Goal: Information Seeking & Learning: Check status

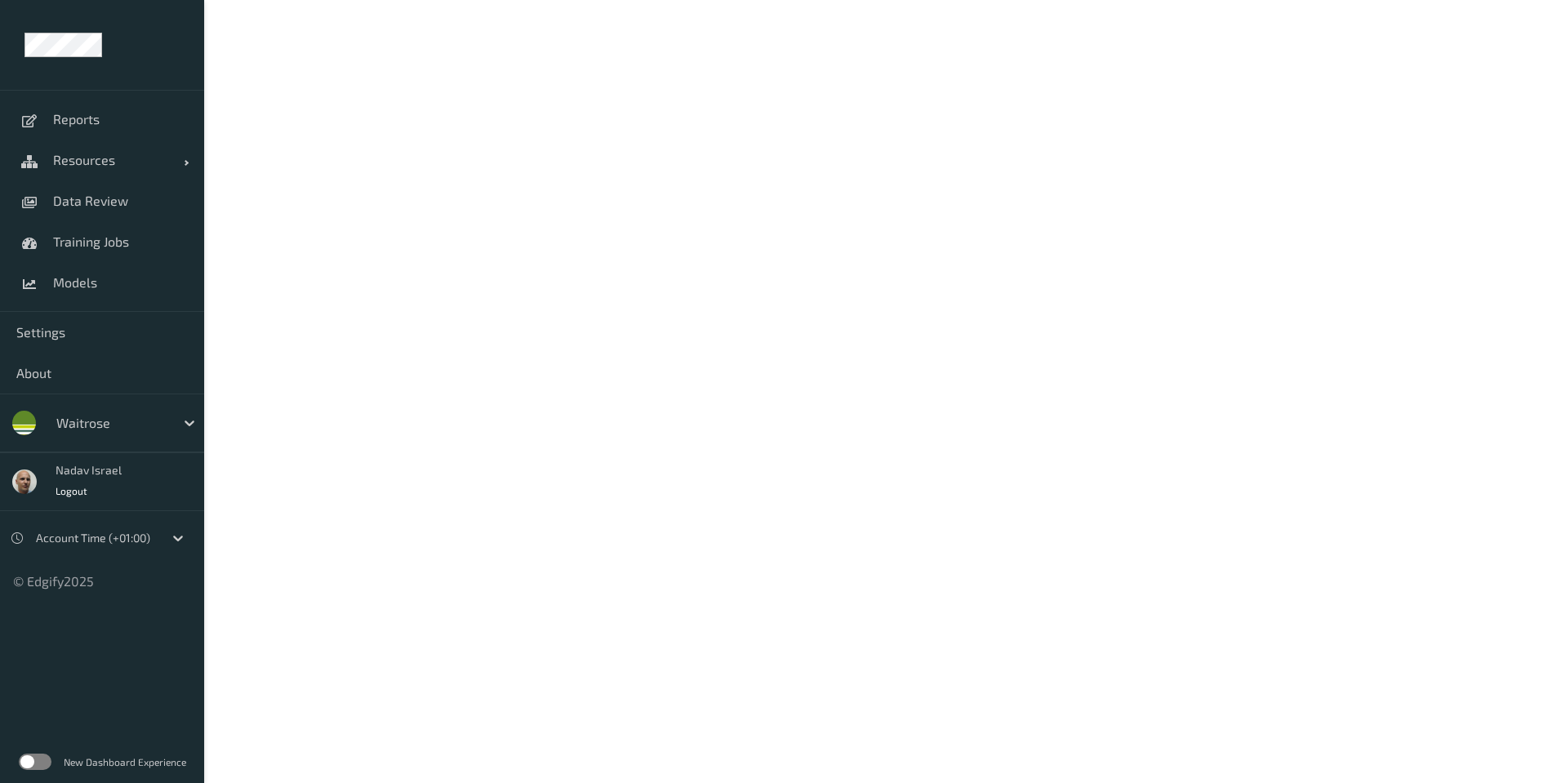
click at [44, 757] on label at bounding box center [35, 762] width 33 height 16
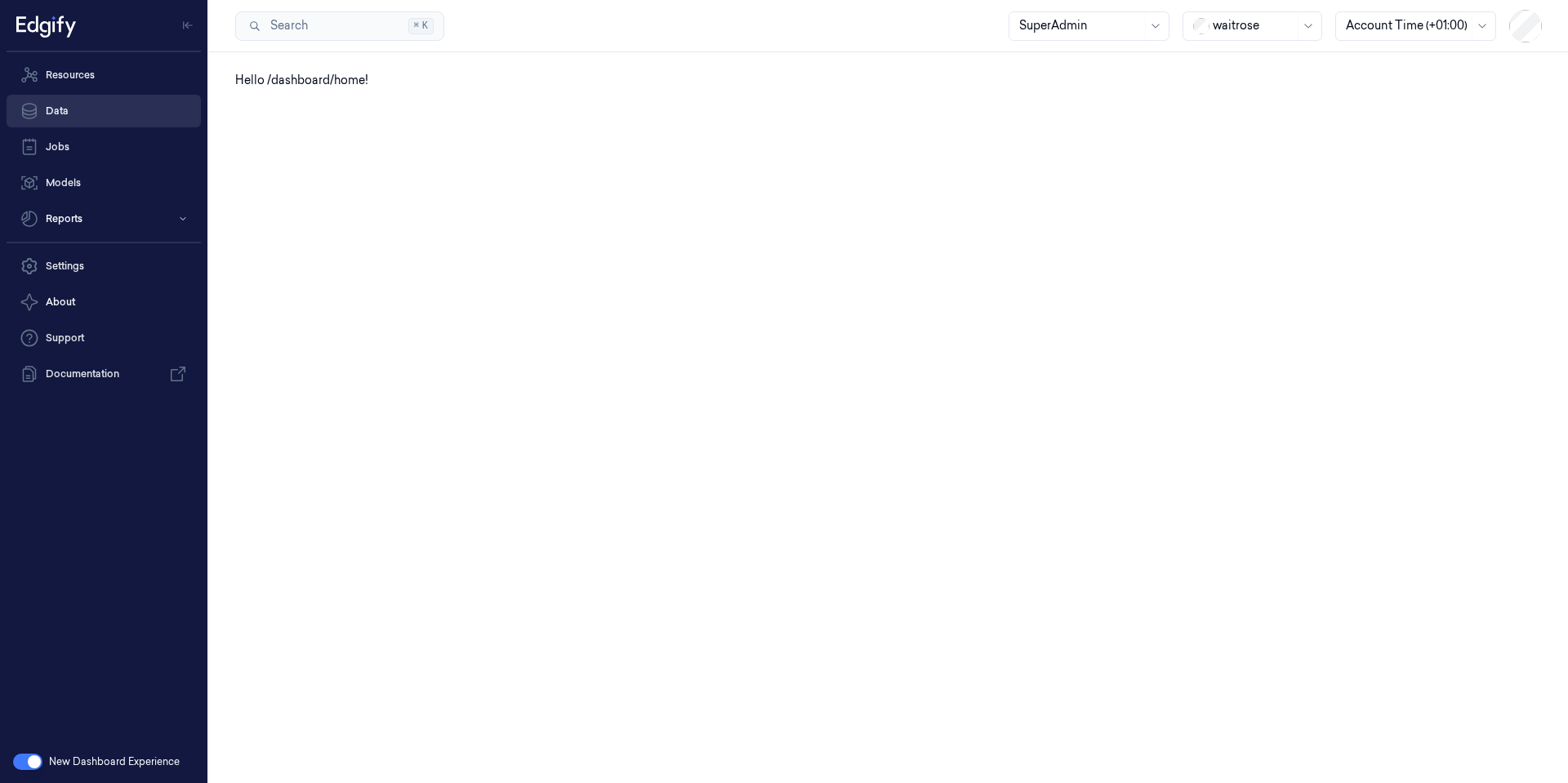
click at [80, 113] on link "Data" at bounding box center [104, 111] width 195 height 33
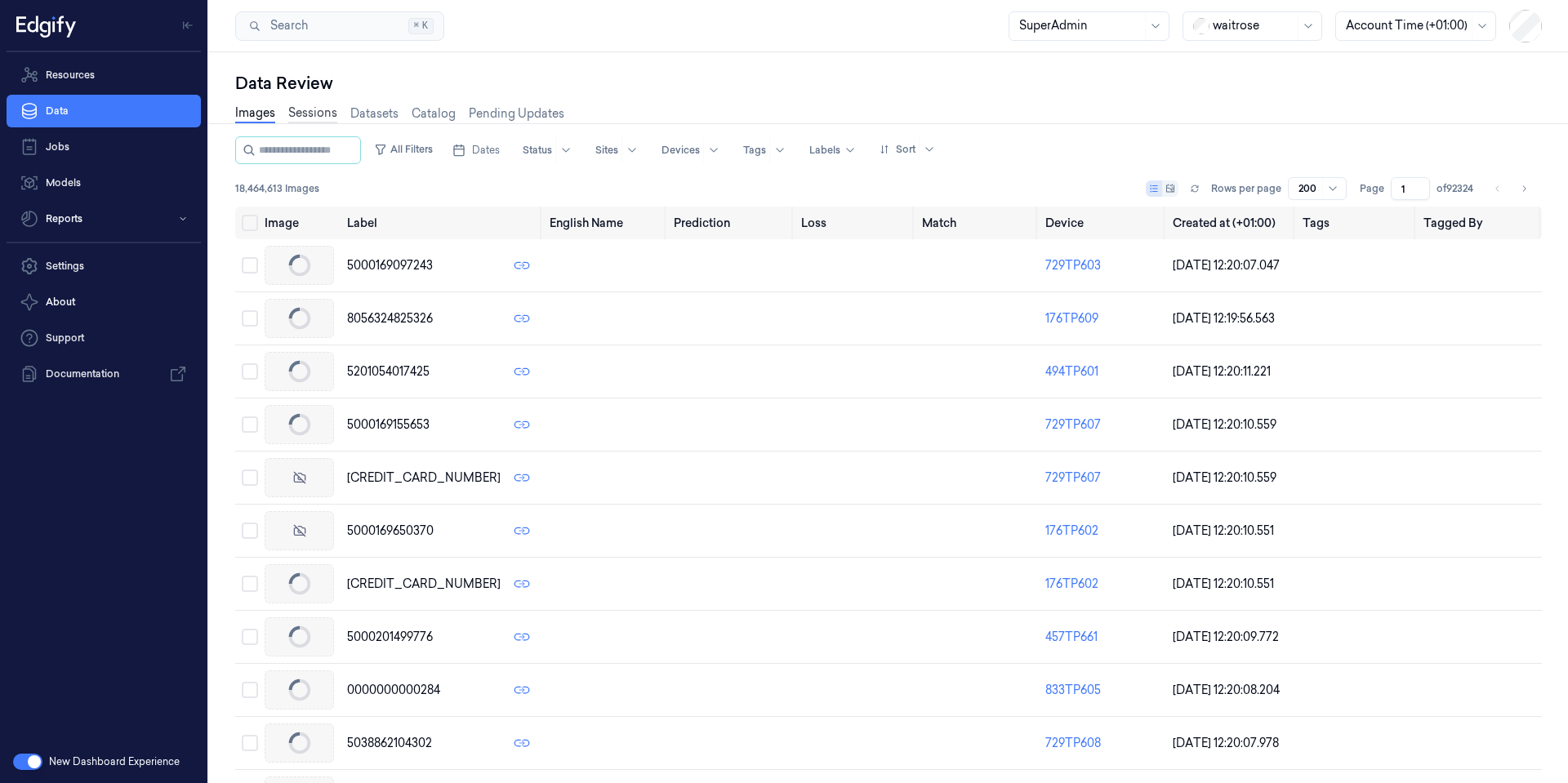
click at [309, 113] on link "Sessions" at bounding box center [312, 114] width 49 height 19
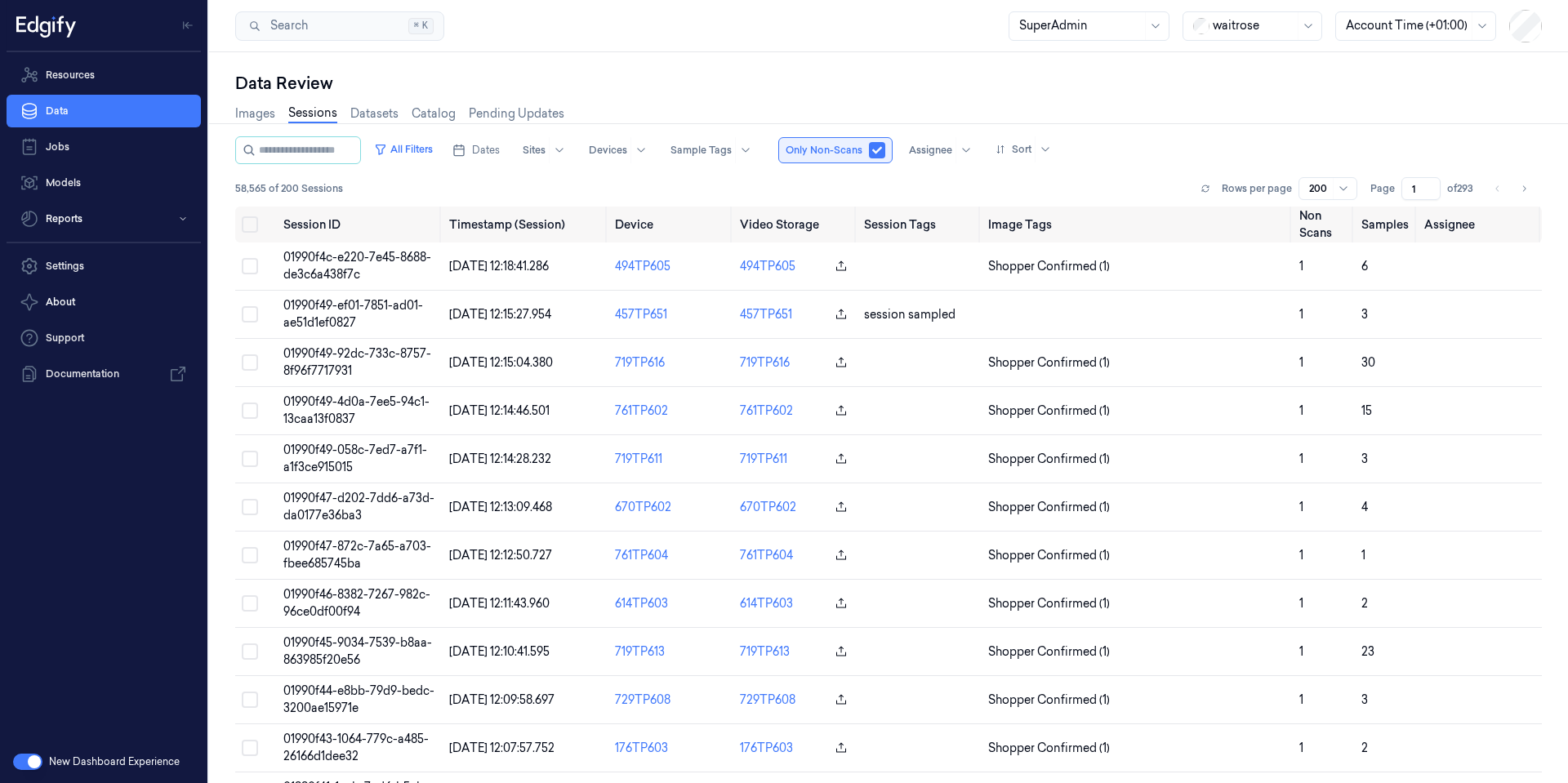
click at [885, 149] on button "button" at bounding box center [877, 150] width 16 height 16
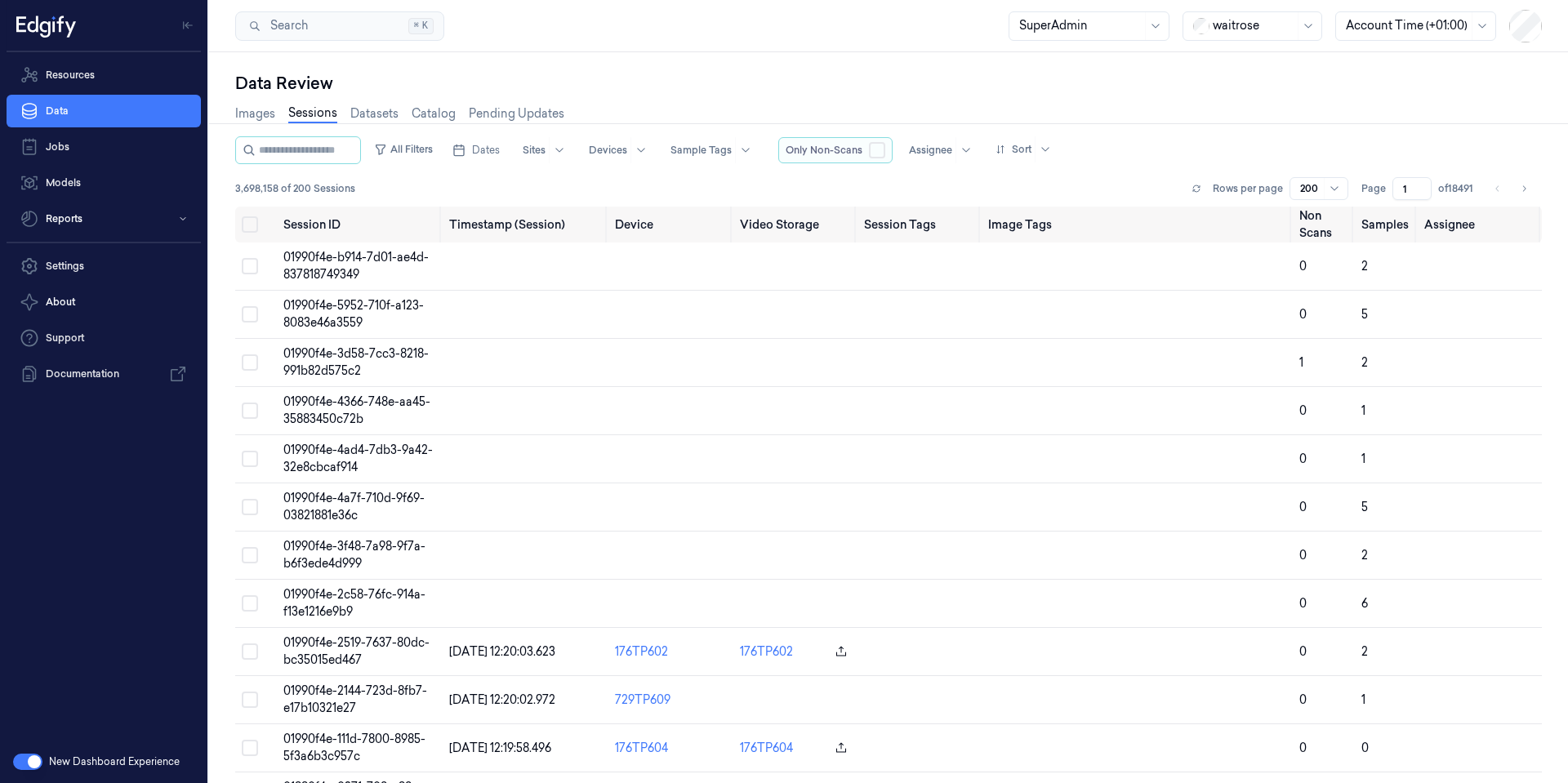
click at [885, 148] on button "button" at bounding box center [877, 150] width 16 height 16
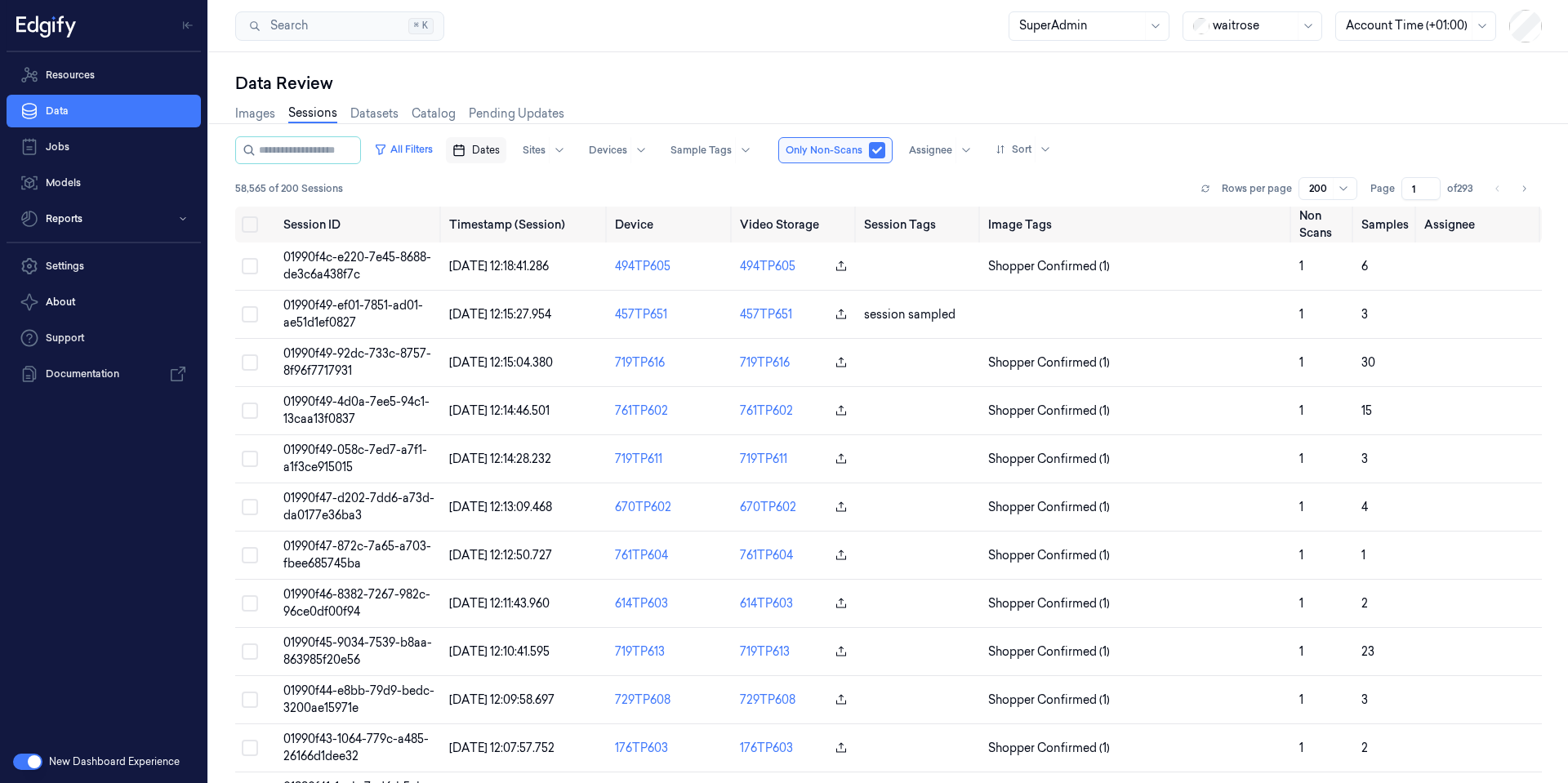
click at [500, 149] on span "Dates" at bounding box center [486, 150] width 27 height 15
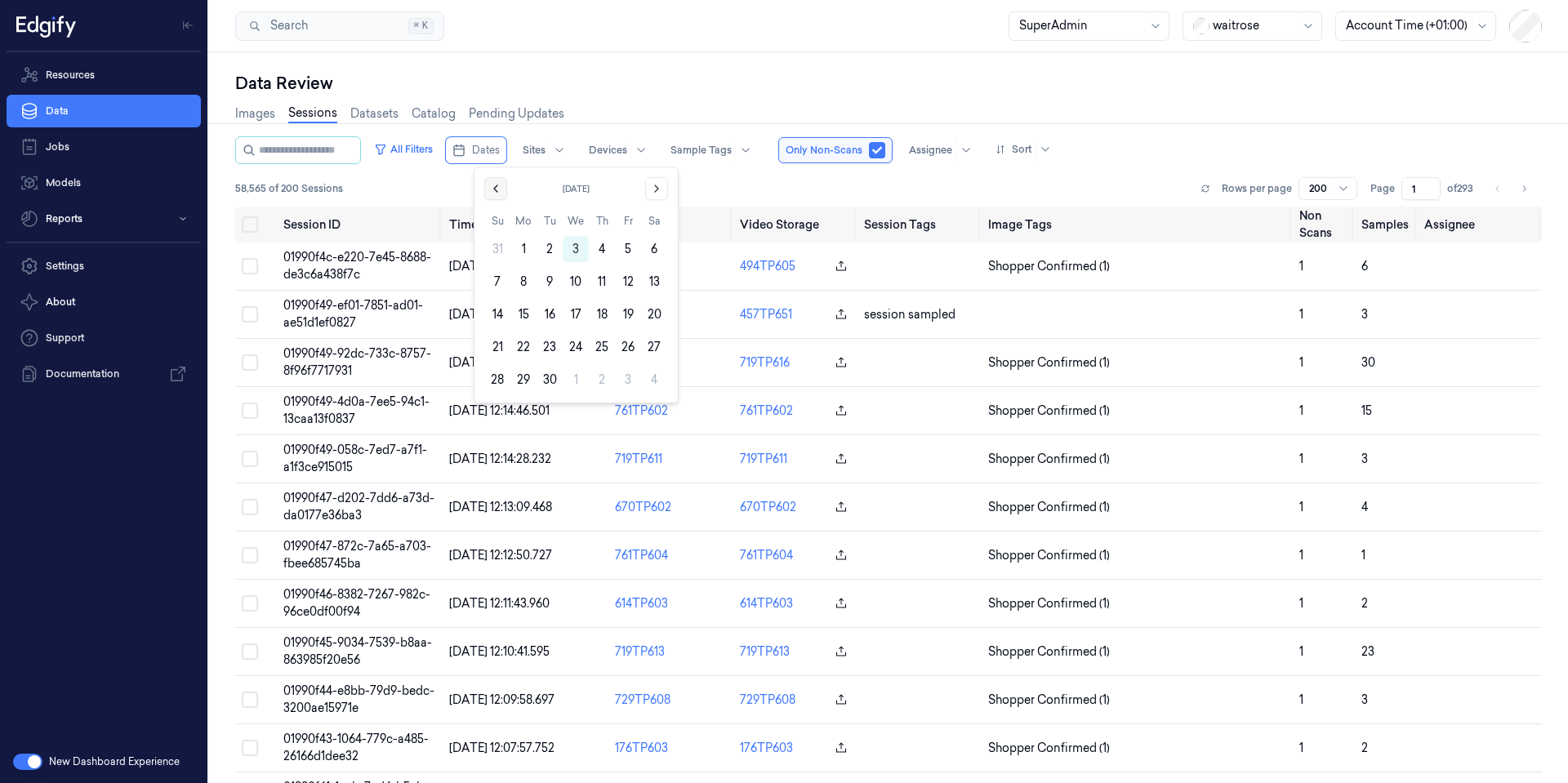
click at [494, 190] on icon "Go to the Previous Month" at bounding box center [495, 188] width 13 height 13
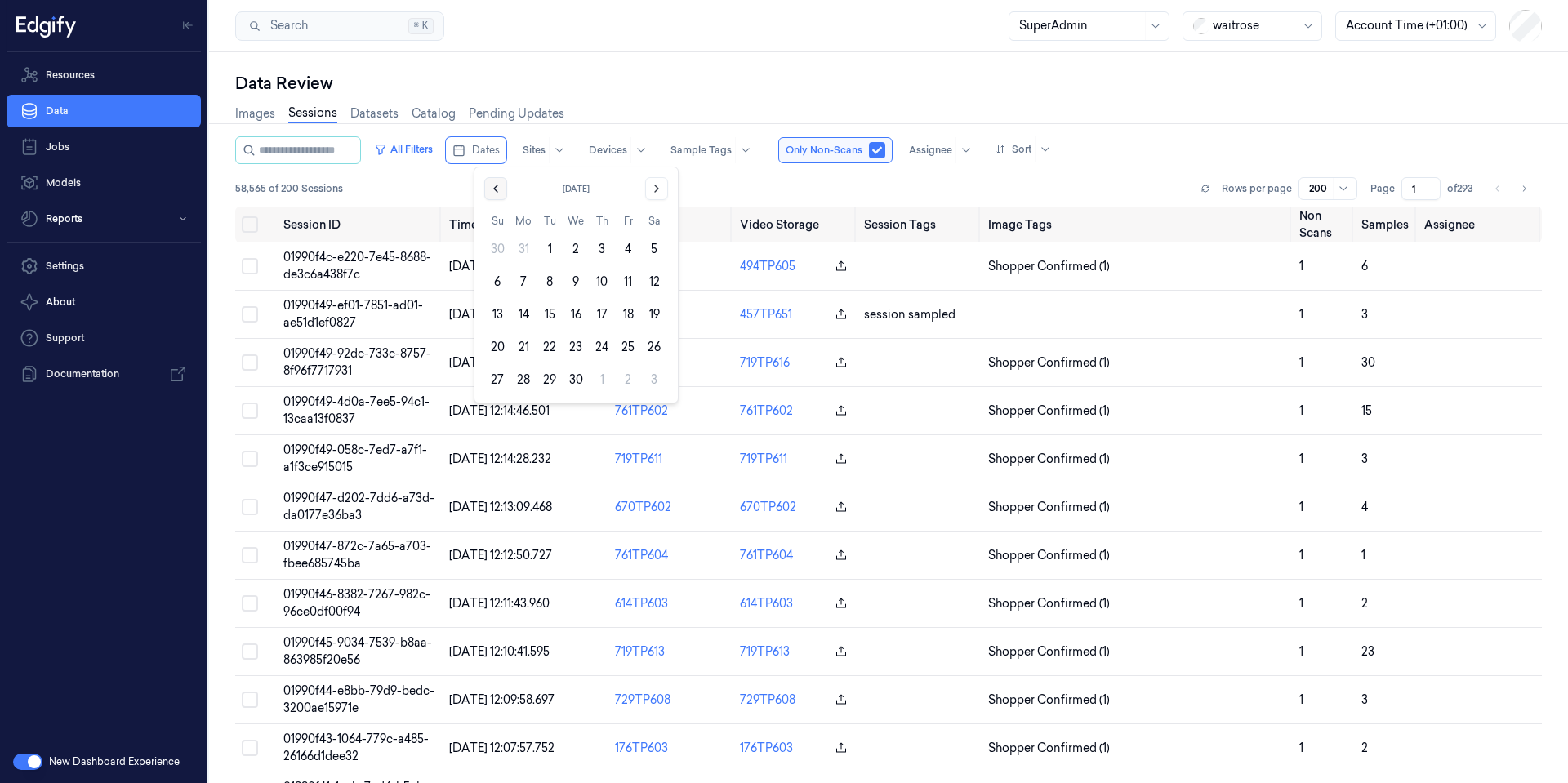
click at [494, 190] on icon "Go to the Previous Month" at bounding box center [495, 188] width 13 height 13
click at [655, 182] on button "Go to the Next Month" at bounding box center [656, 188] width 23 height 23
click at [574, 277] on button "5" at bounding box center [576, 282] width 27 height 27
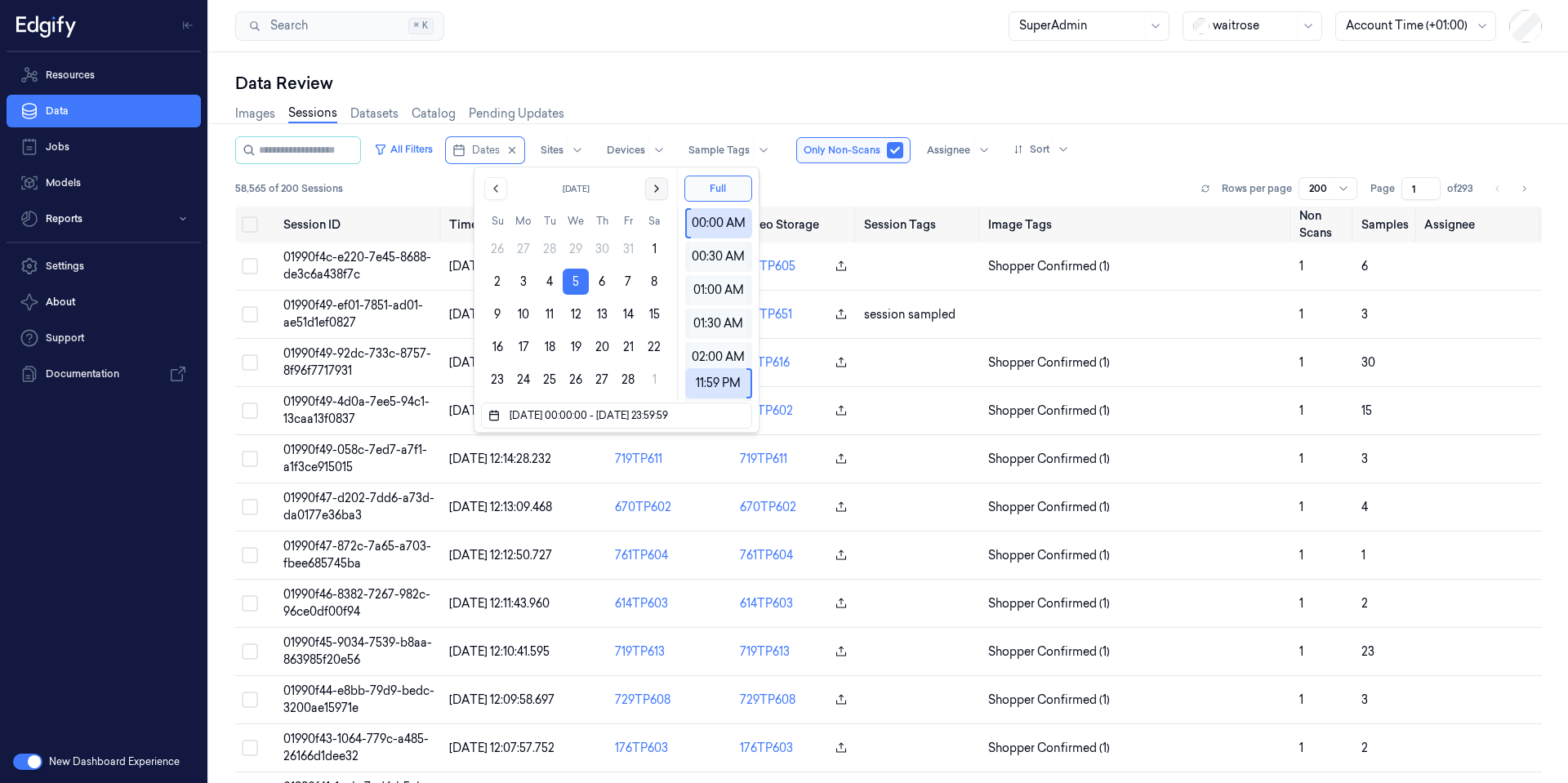
click at [659, 183] on icon "Go to the Next Month" at bounding box center [656, 188] width 13 height 13
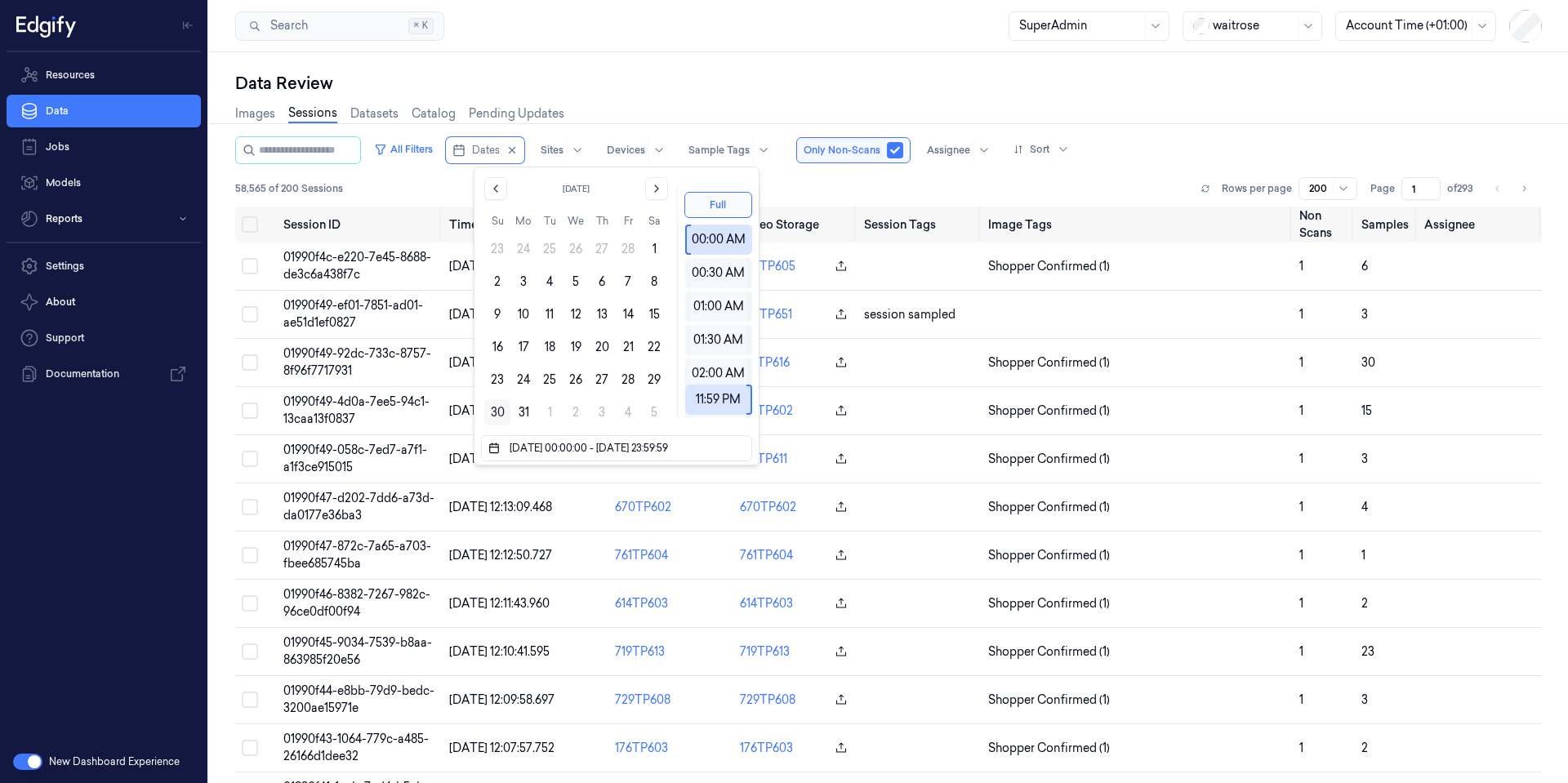
click at [494, 418] on button "30" at bounding box center [497, 412] width 27 height 27
type input "[DATE] 00:00:00 - [DATE] 23:59:59"
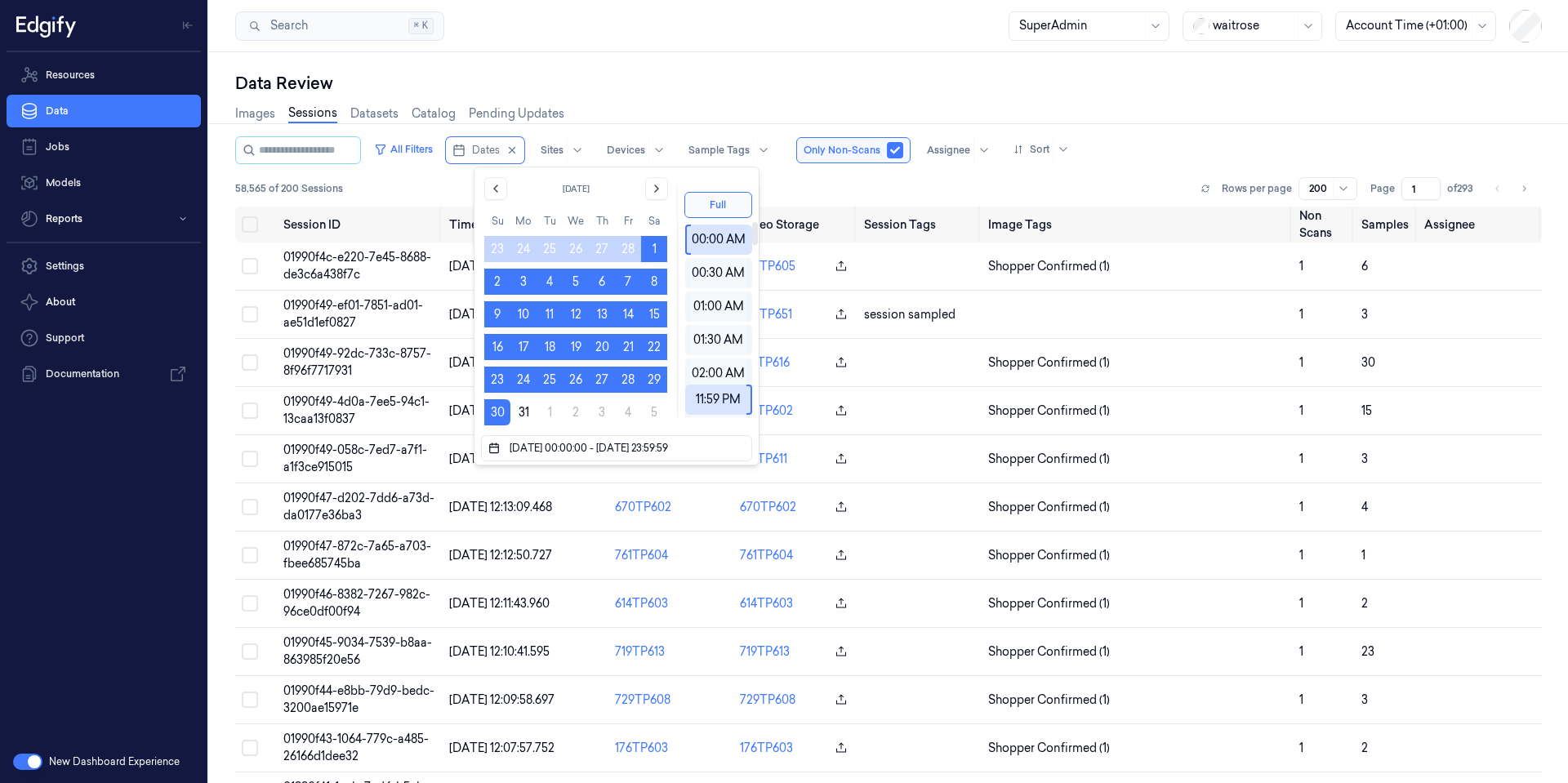
click at [681, 79] on div "Data Review" at bounding box center [889, 83] width 1307 height 23
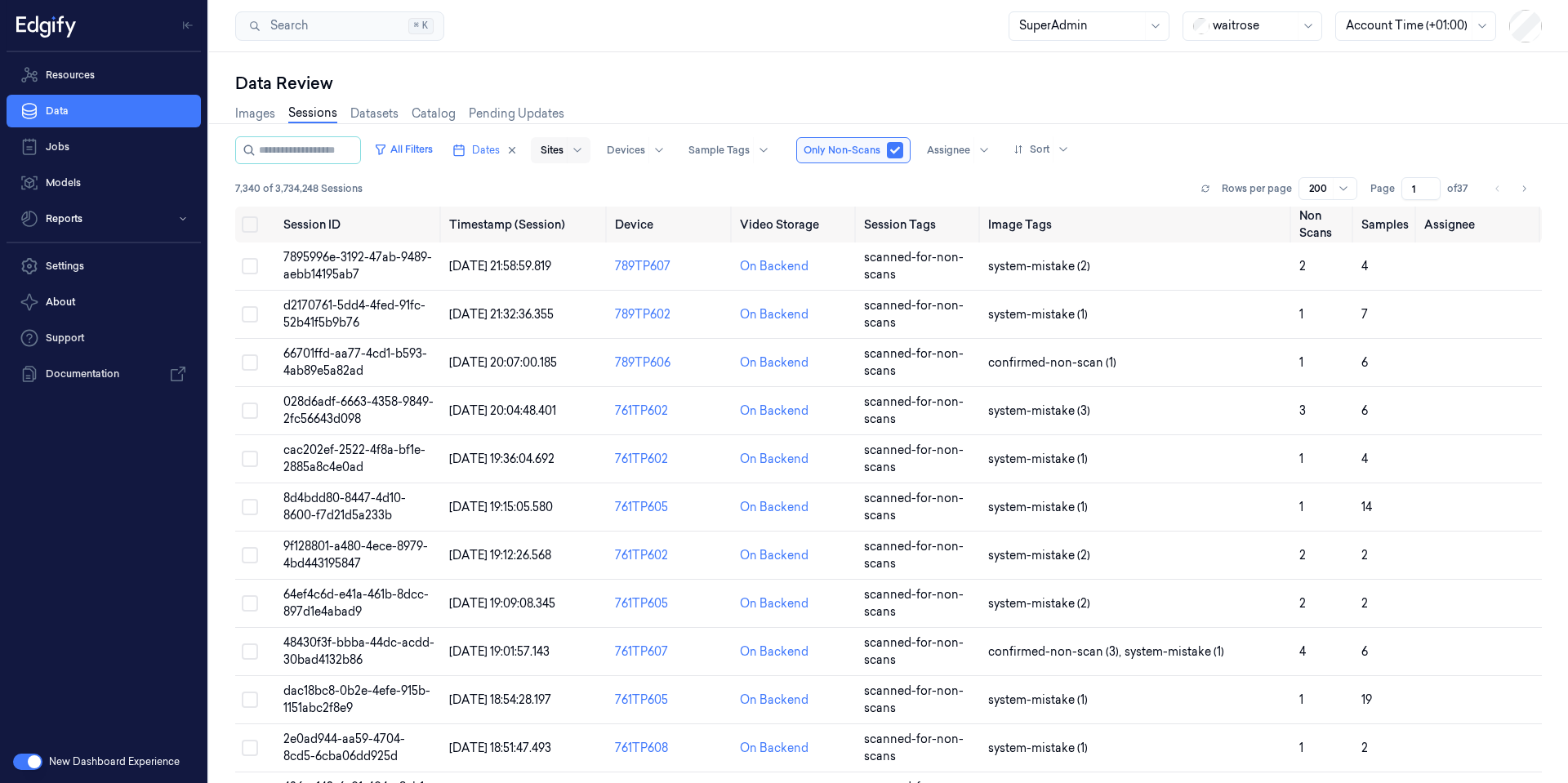
click at [587, 158] on div at bounding box center [577, 150] width 21 height 27
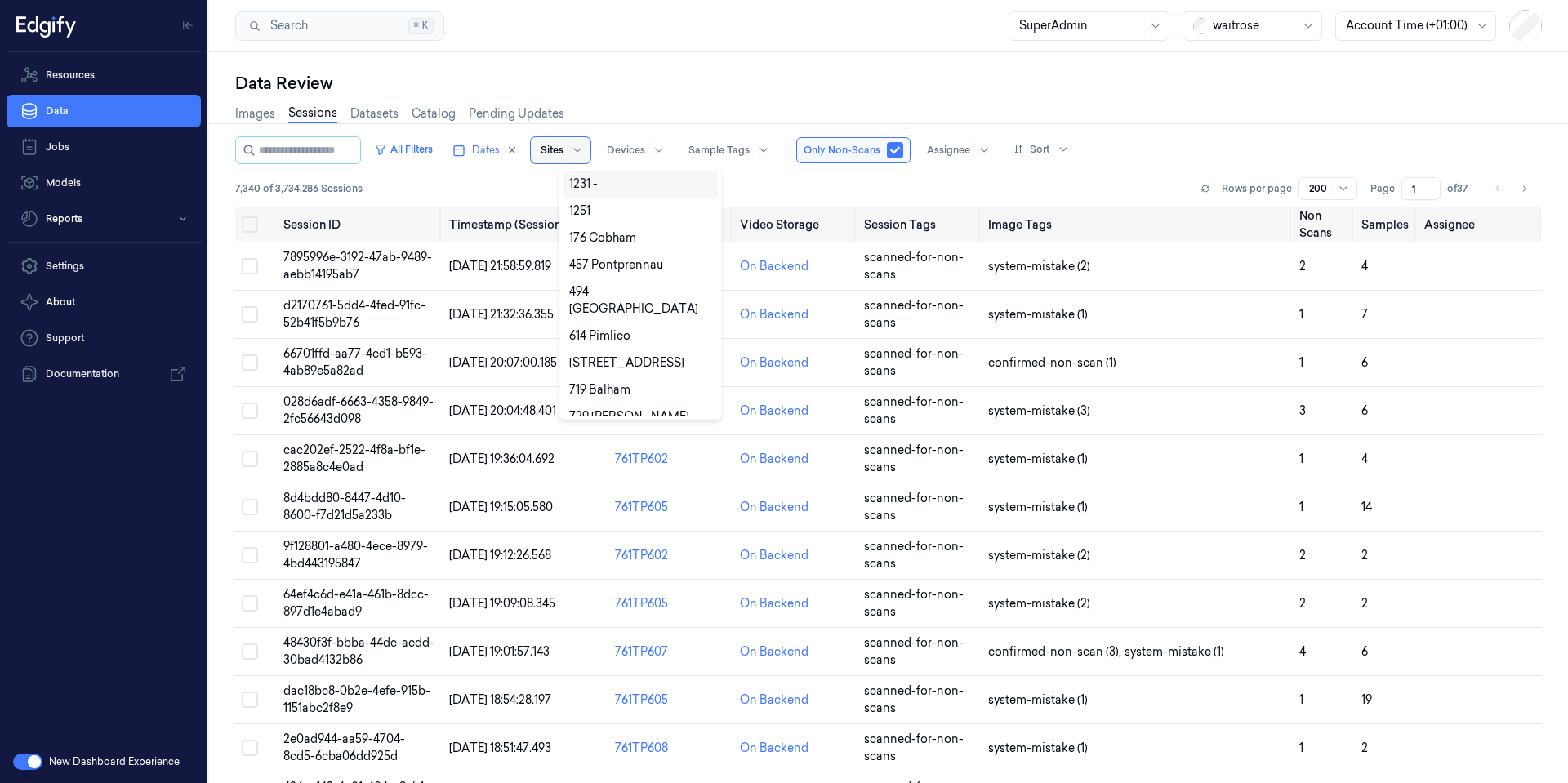
click at [564, 146] on div at bounding box center [552, 150] width 23 height 15
click at [597, 233] on div "176 Cobham" at bounding box center [602, 238] width 67 height 17
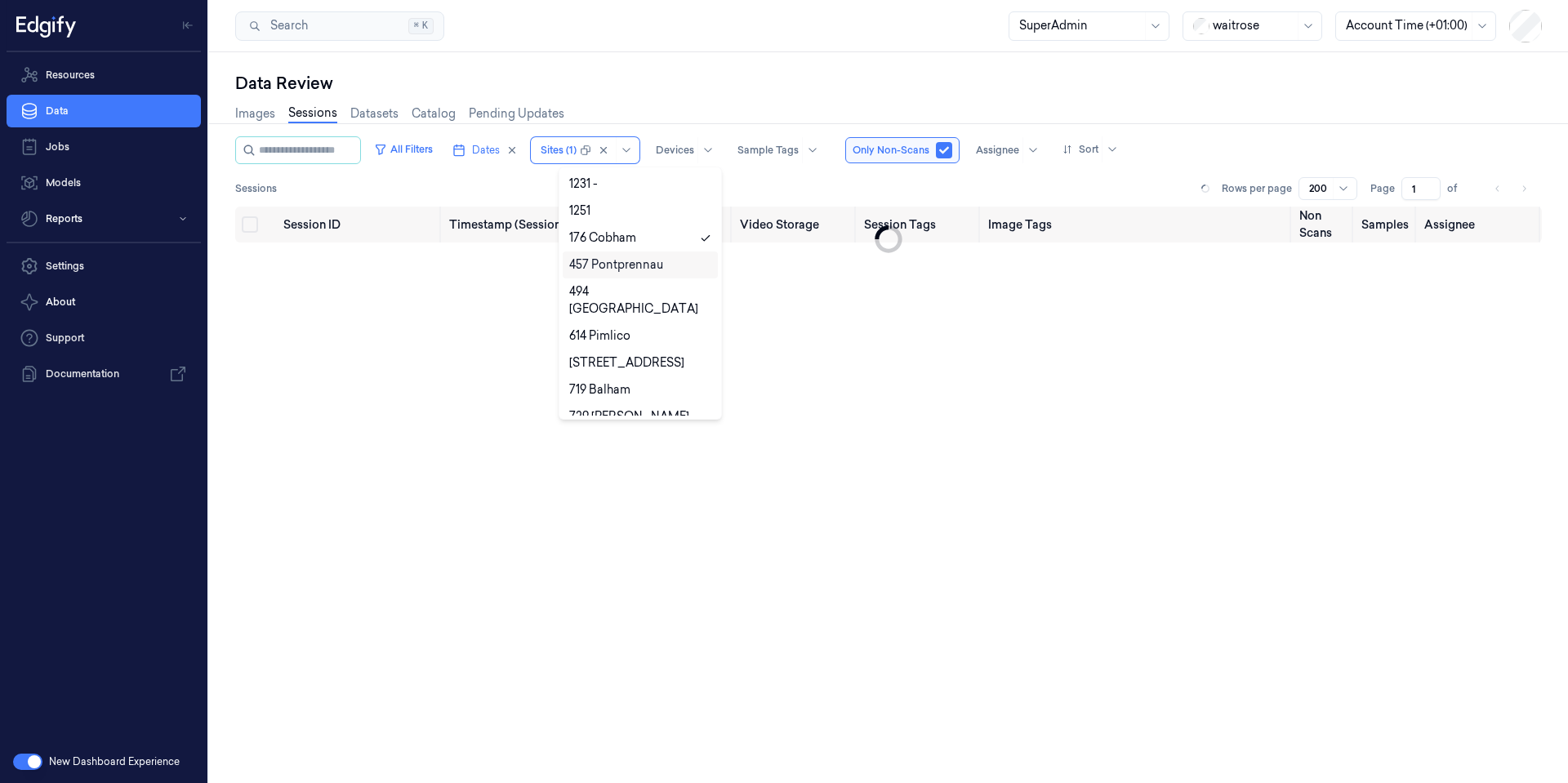
click at [605, 266] on div "457 Pontprennau" at bounding box center [616, 265] width 94 height 17
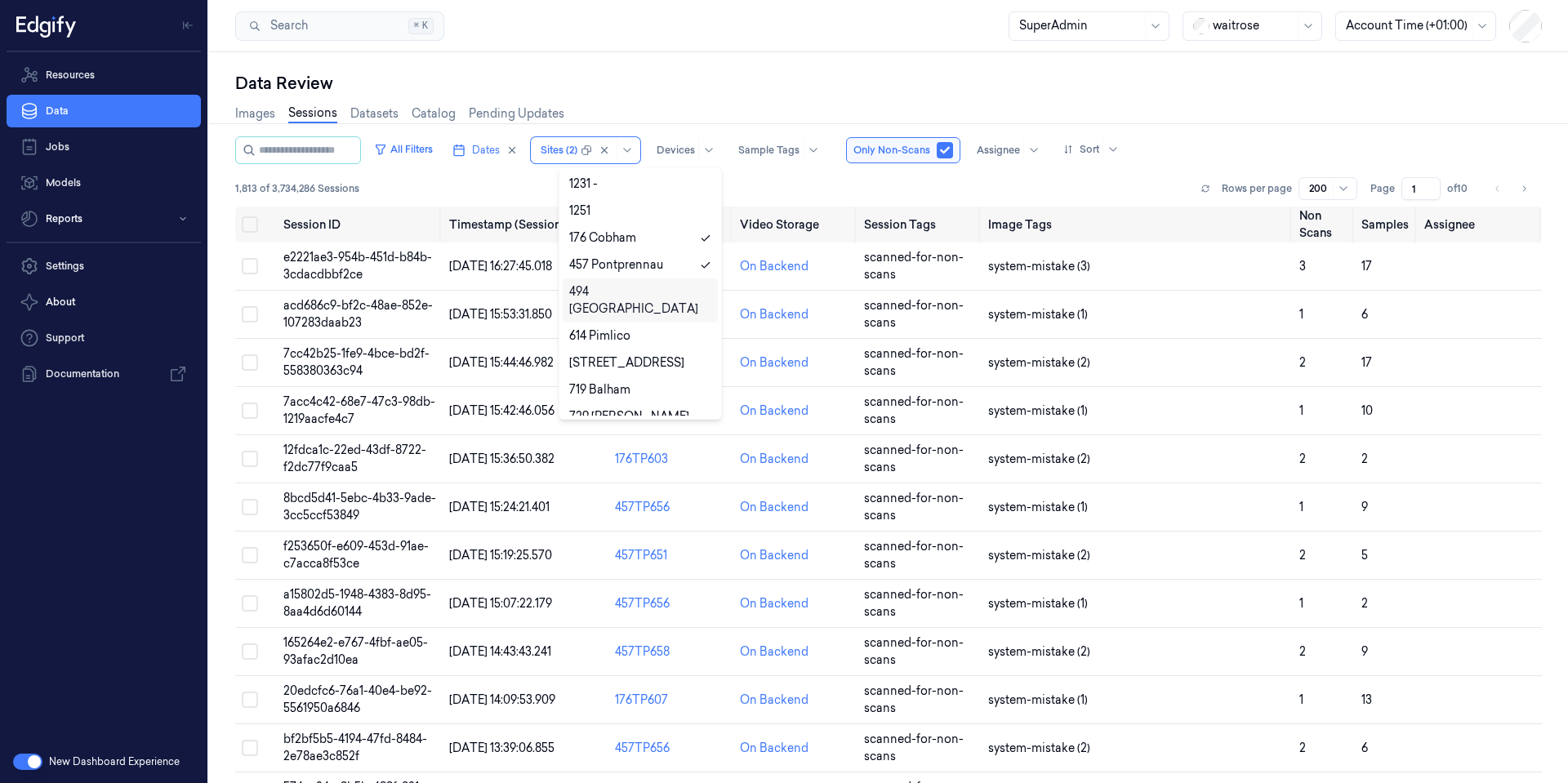
click at [603, 291] on div "494 [GEOGRAPHIC_DATA]" at bounding box center [640, 301] width 142 height 34
click at [602, 327] on div "614 Pimlico" at bounding box center [599, 336] width 61 height 17
click at [607, 355] on div "[STREET_ADDRESS]" at bounding box center [626, 363] width 115 height 17
click at [612, 381] on div "719 Balham" at bounding box center [599, 390] width 61 height 17
click at [615, 409] on div "729 [PERSON_NAME]" at bounding box center [629, 417] width 120 height 17
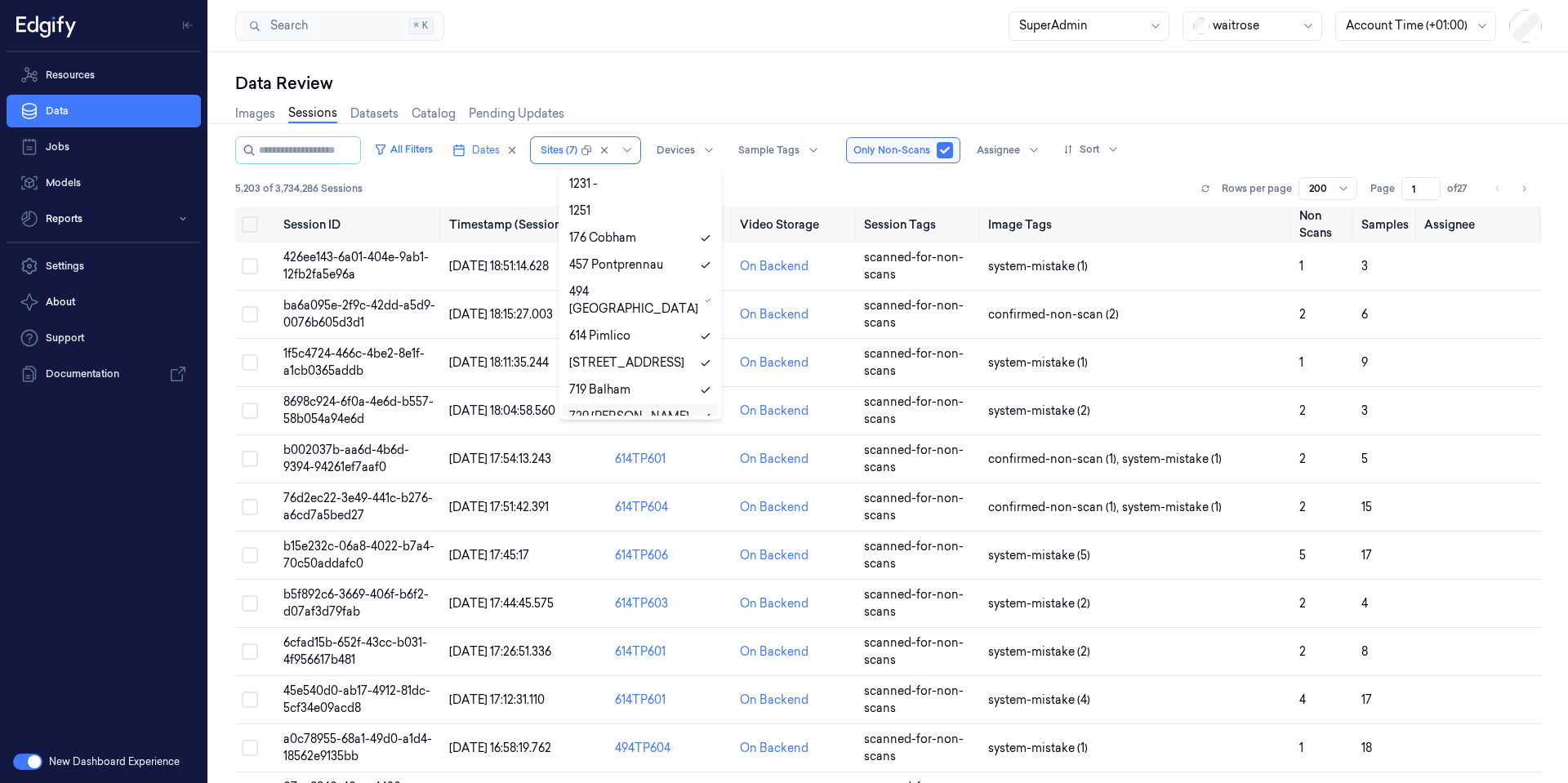
click at [731, 47] on div "Search Search... ⌘ K SuperAdmin waitrose Account Time (+01:00)" at bounding box center [889, 26] width 1359 height 52
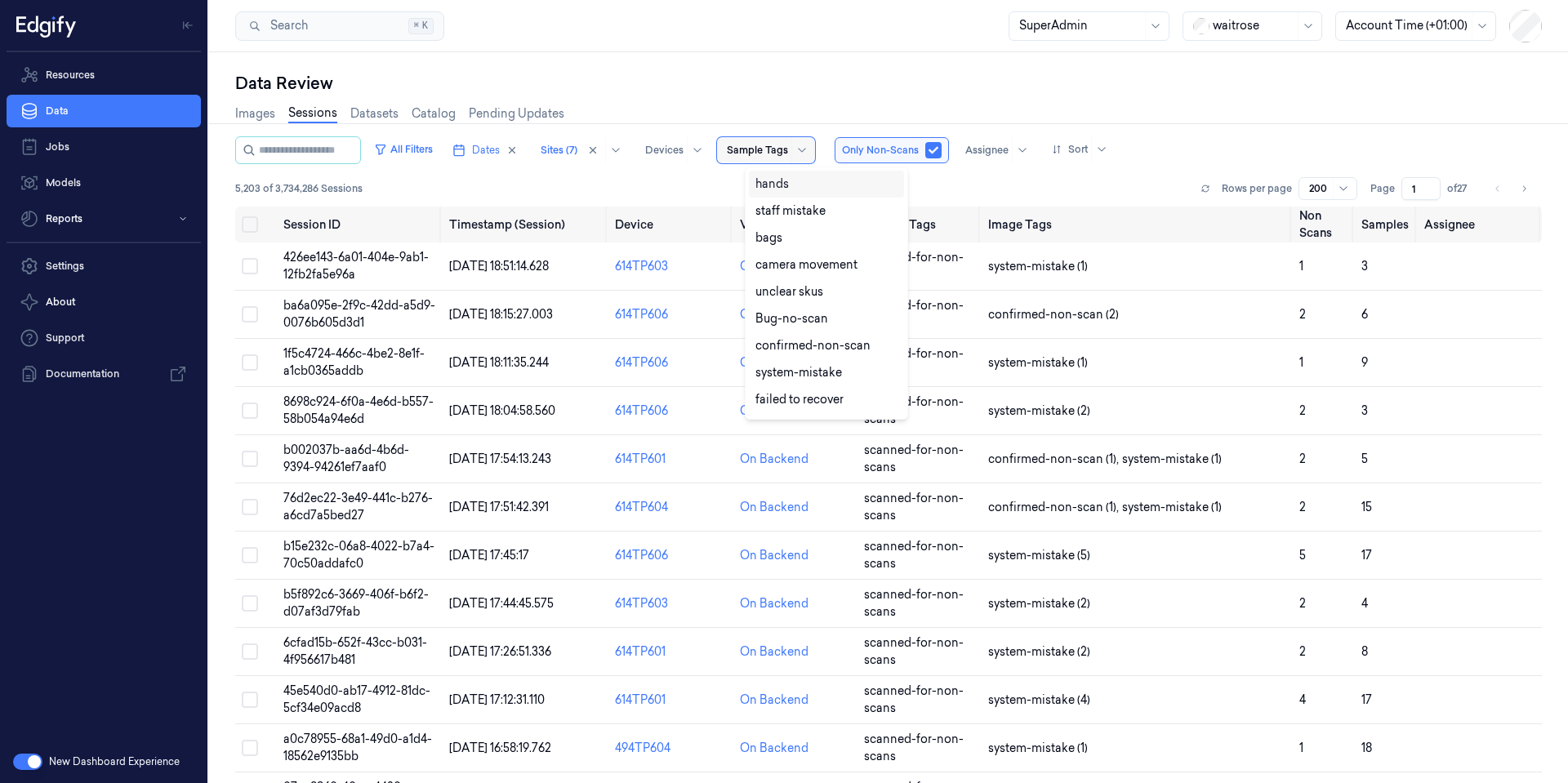
click at [788, 148] on div at bounding box center [757, 150] width 61 height 15
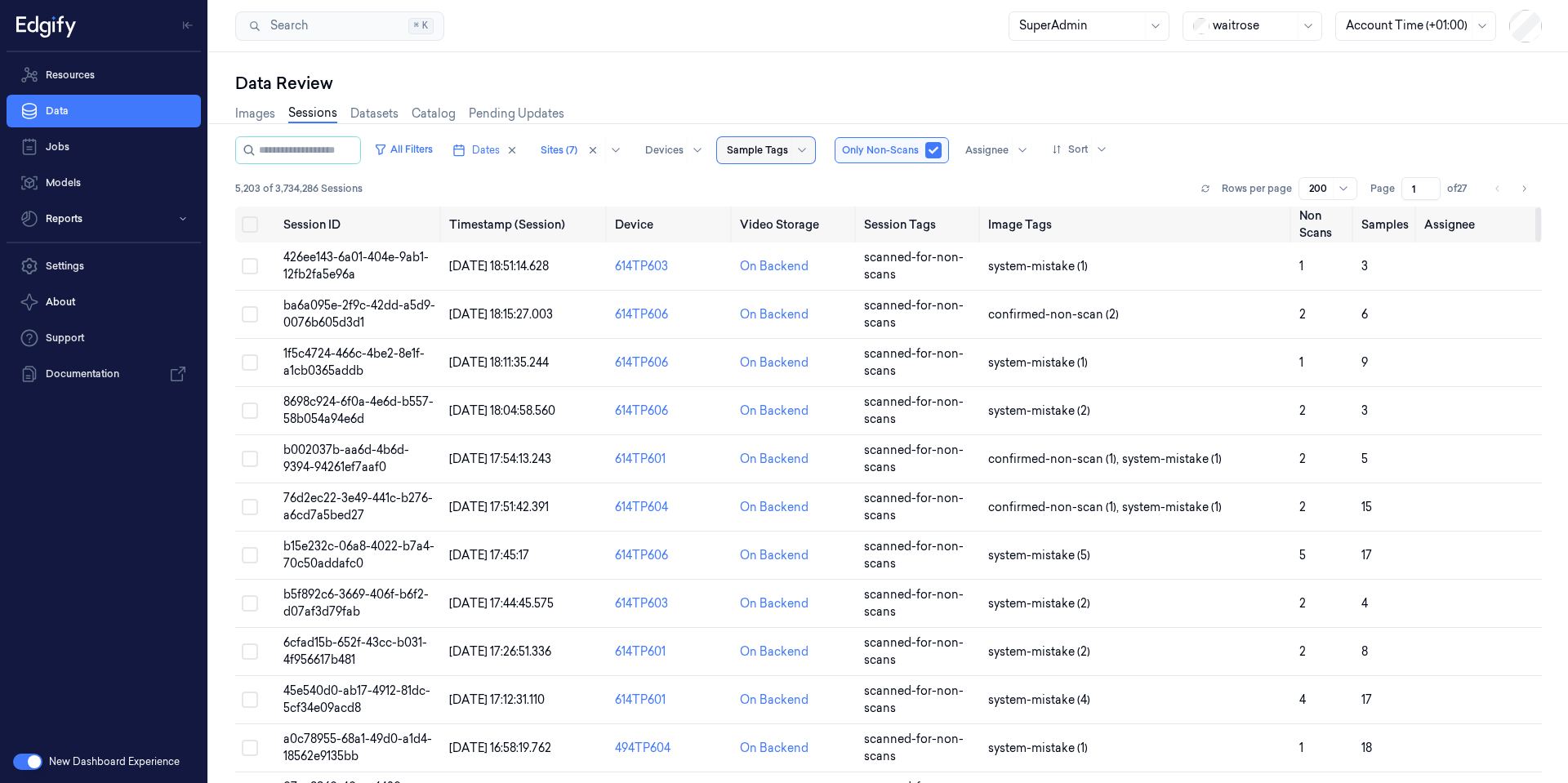
click at [788, 146] on div at bounding box center [757, 150] width 61 height 15
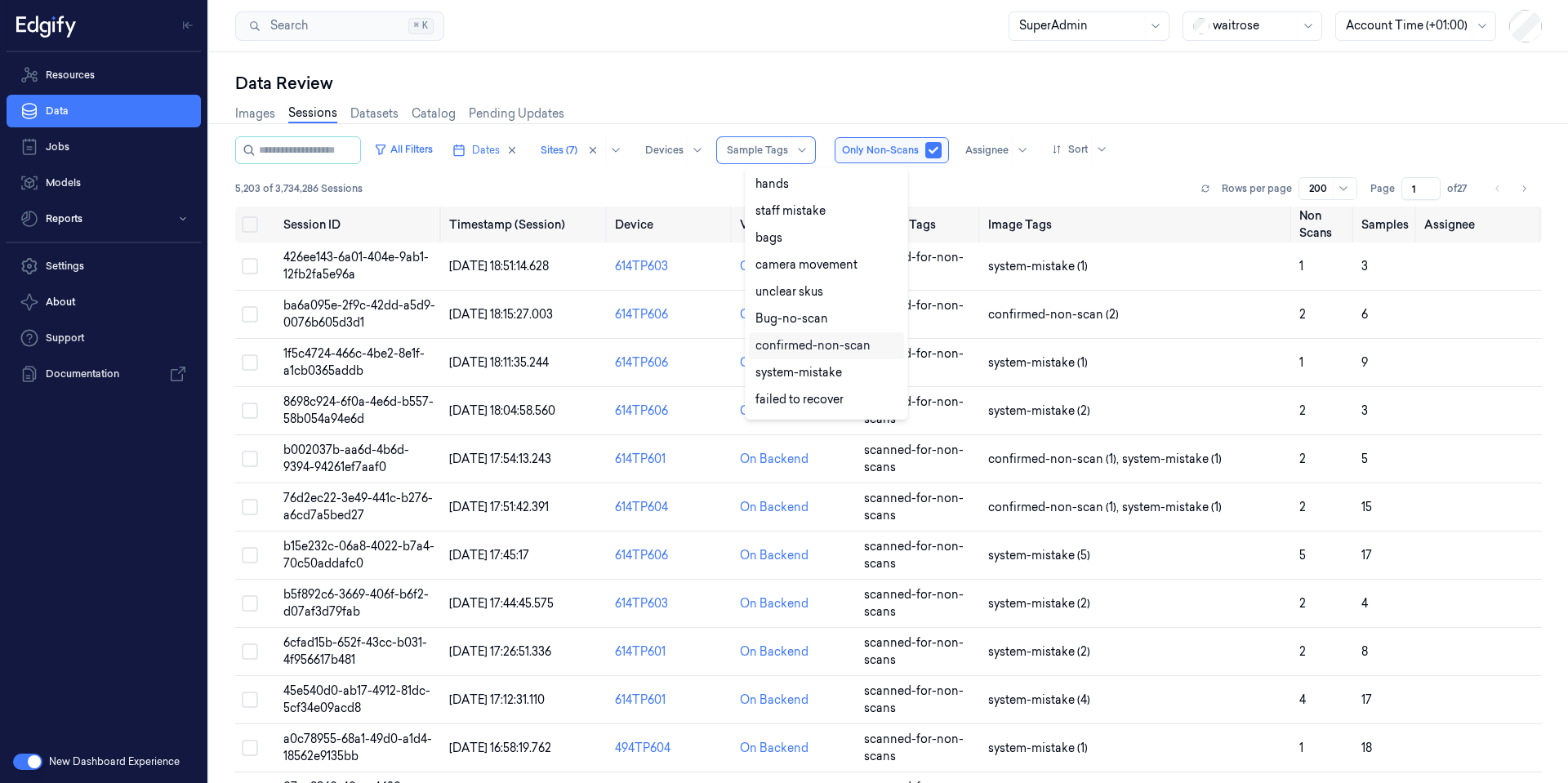
click at [838, 342] on div "confirmed-non-scan" at bounding box center [813, 346] width 115 height 17
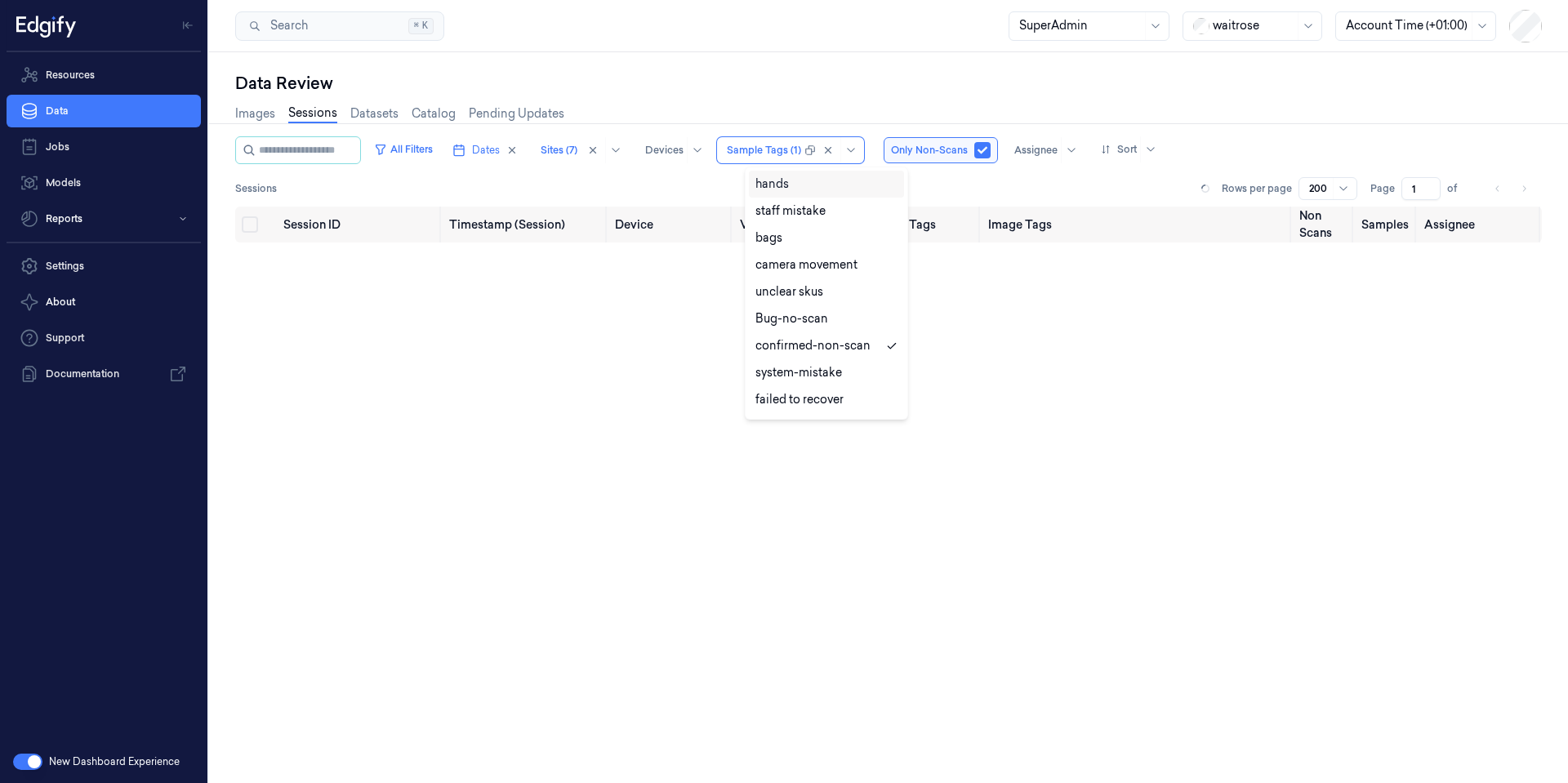
click at [790, 70] on div "Data Review Images Sessions Datasets Catalog Pending Updates All Filters Dates …" at bounding box center [889, 417] width 1359 height 731
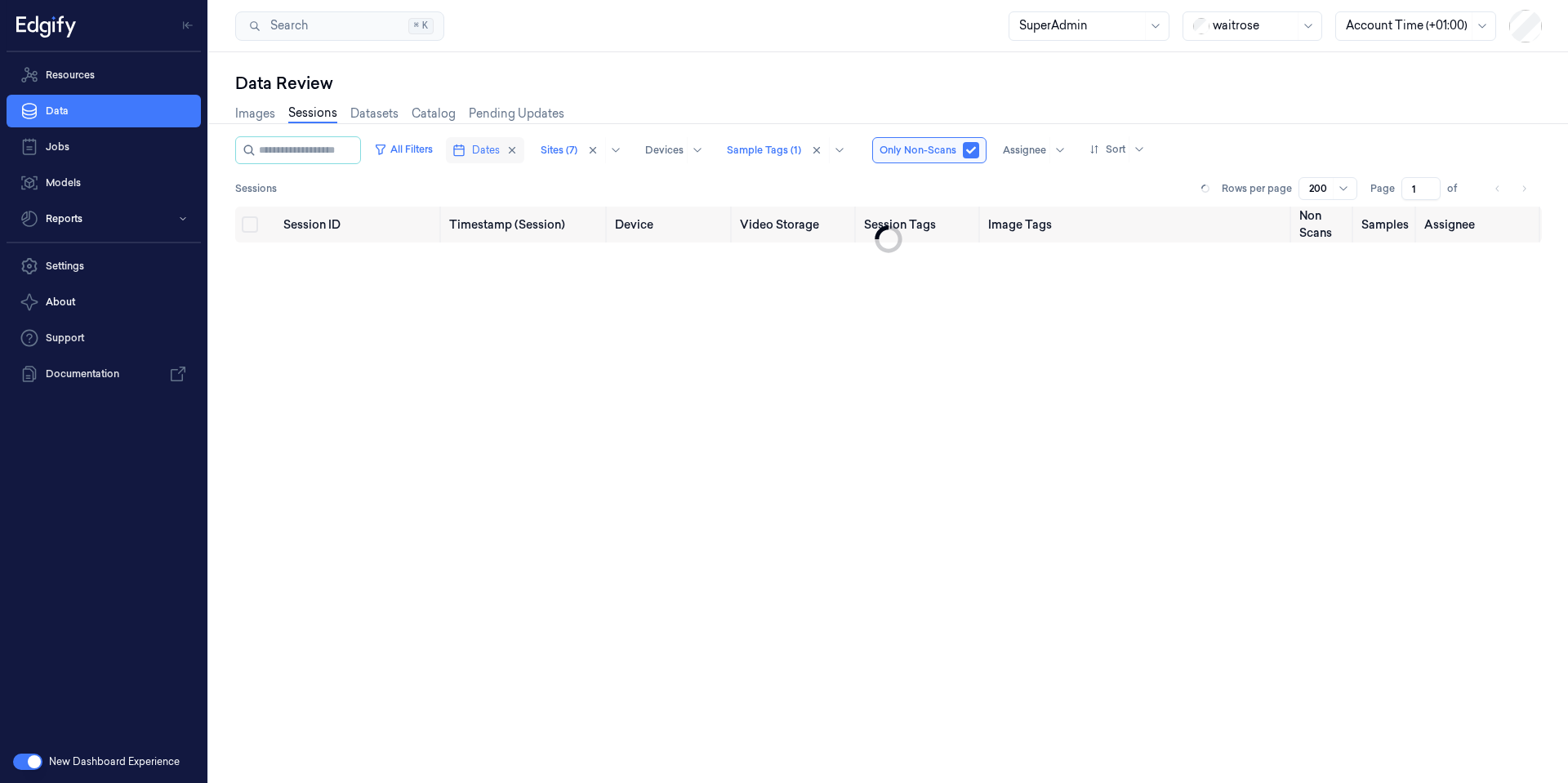
click at [500, 153] on span "Dates" at bounding box center [486, 150] width 27 height 15
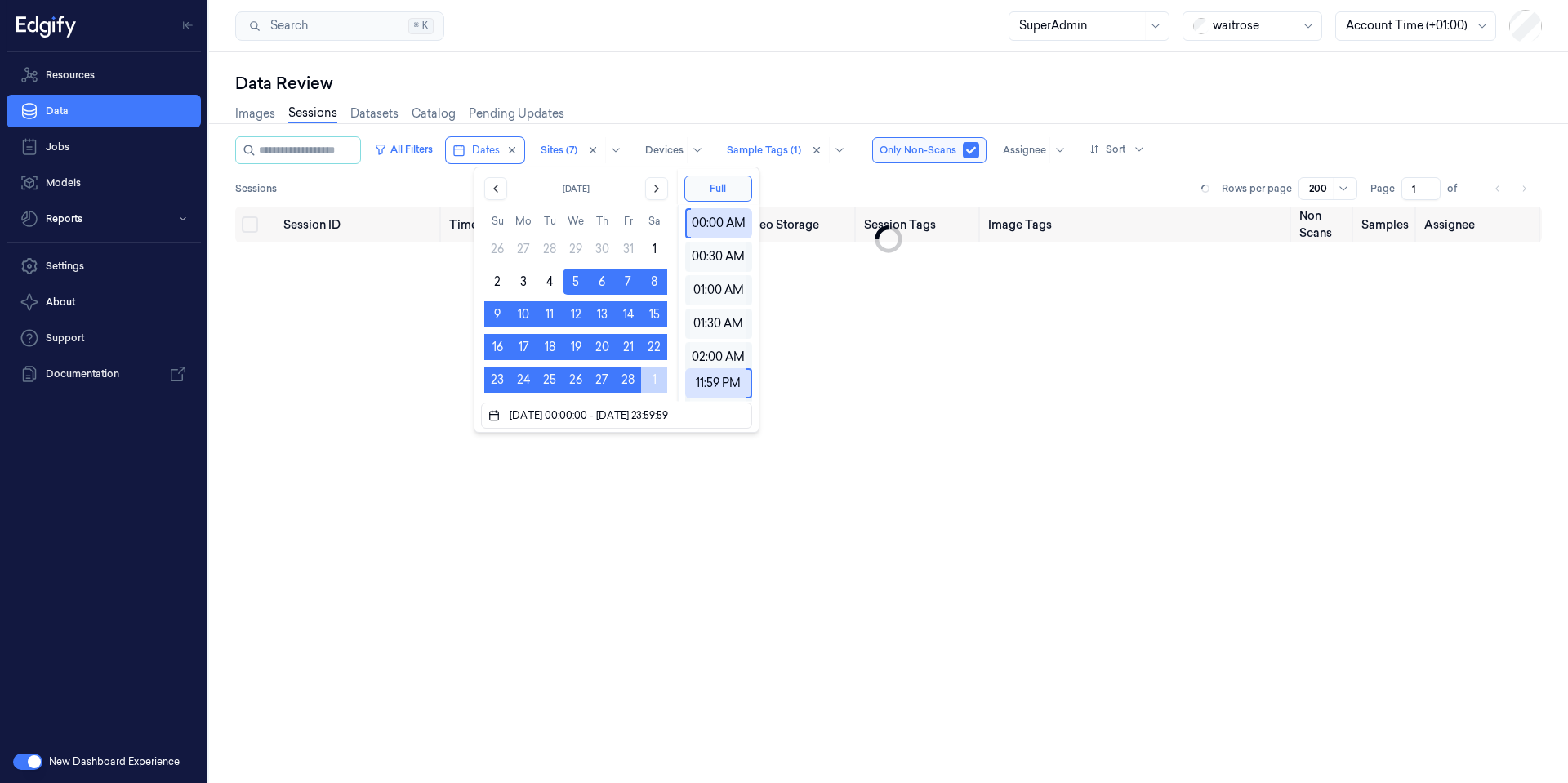
click at [589, 91] on div "Data Review" at bounding box center [889, 83] width 1307 height 23
